Goal: Use online tool/utility: Utilize a website feature to perform a specific function

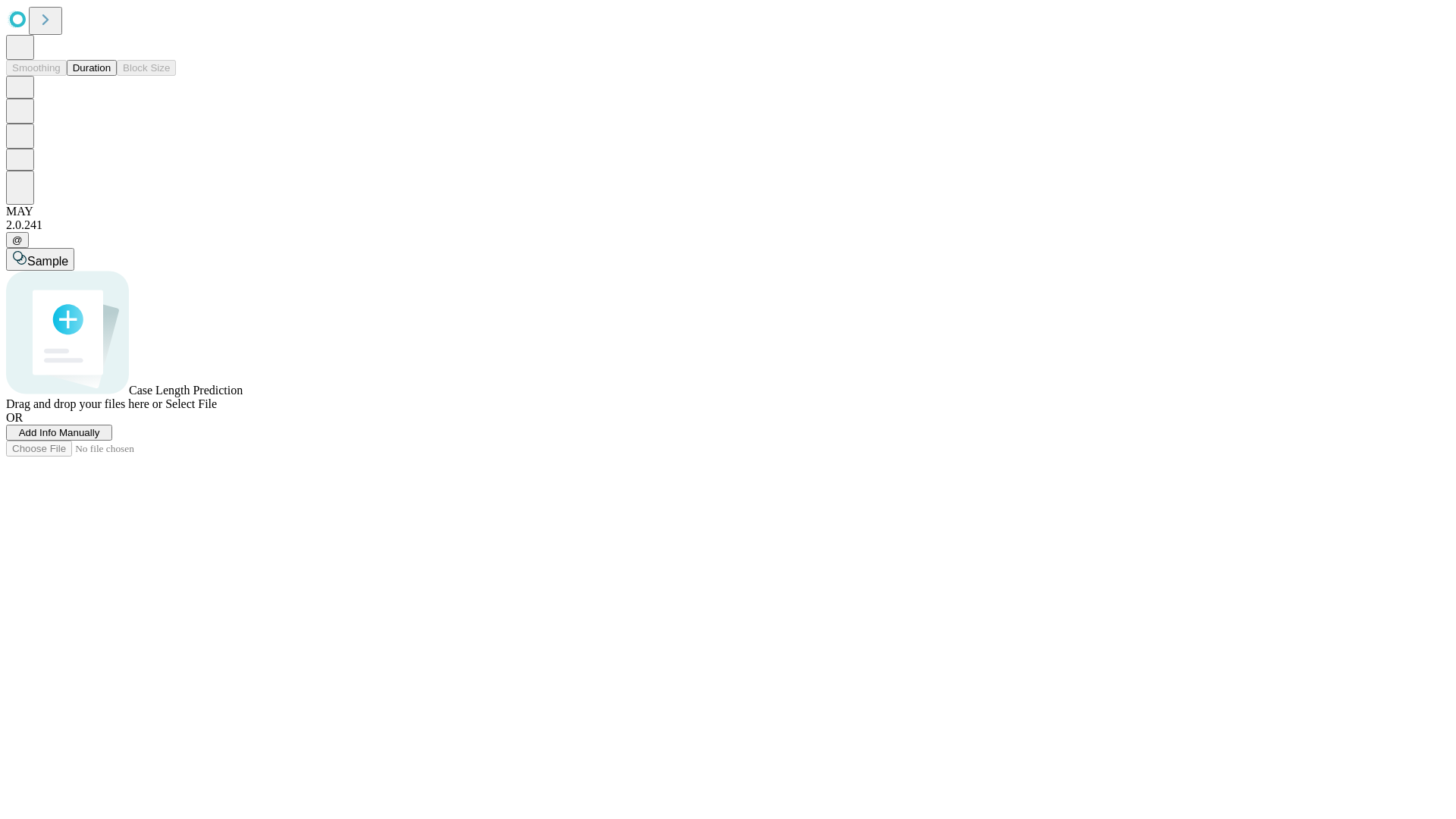
click at [111, 76] on button "Duration" at bounding box center [91, 68] width 50 height 16
click at [216, 410] on span "Select File" at bounding box center [190, 404] width 51 height 13
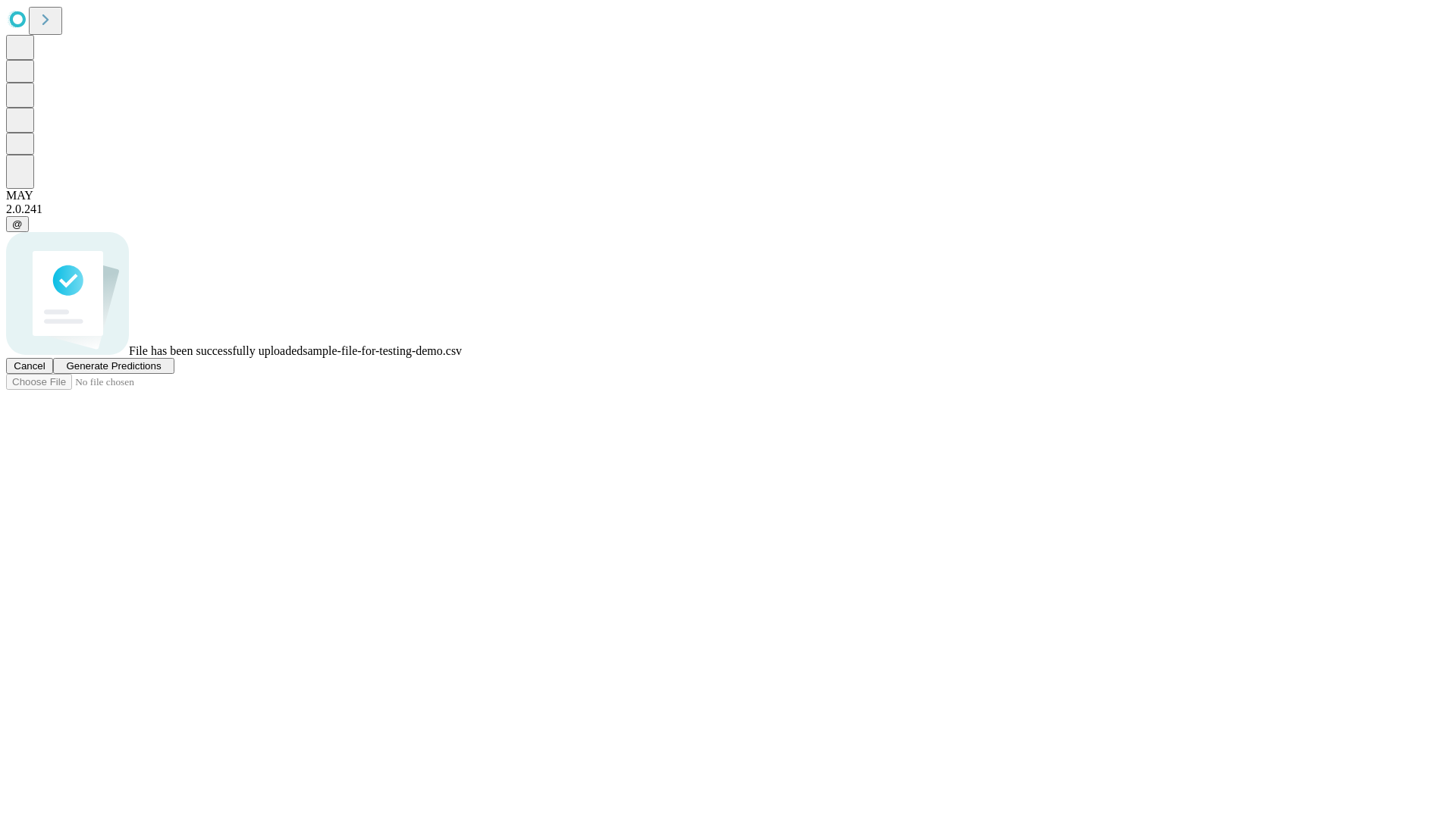
click at [161, 372] on span "Generate Predictions" at bounding box center [113, 366] width 94 height 11
